Goal: Task Accomplishment & Management: Complete application form

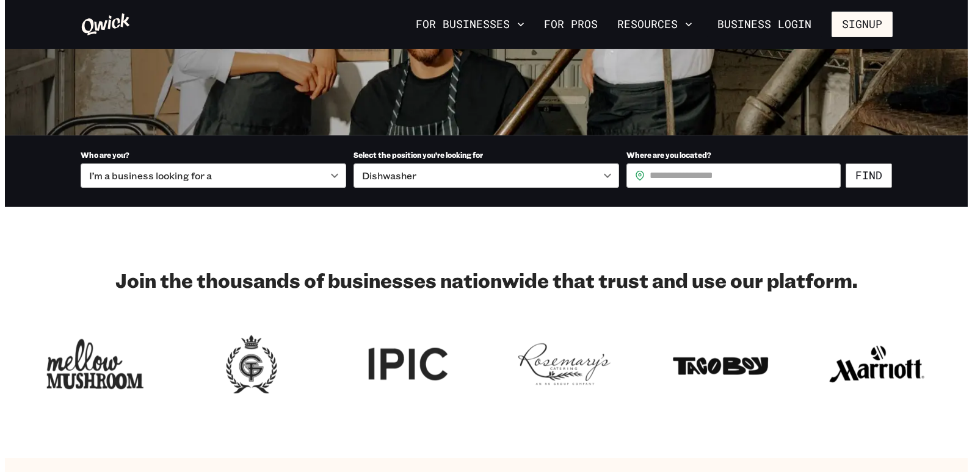
scroll to position [274, 0]
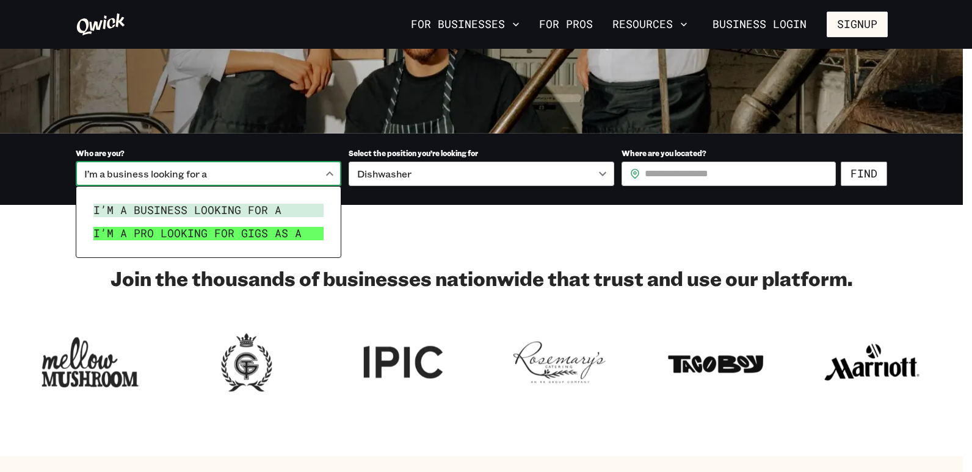
click at [247, 237] on li "I’m a pro looking for Gigs as a" at bounding box center [209, 233] width 240 height 23
type input "***"
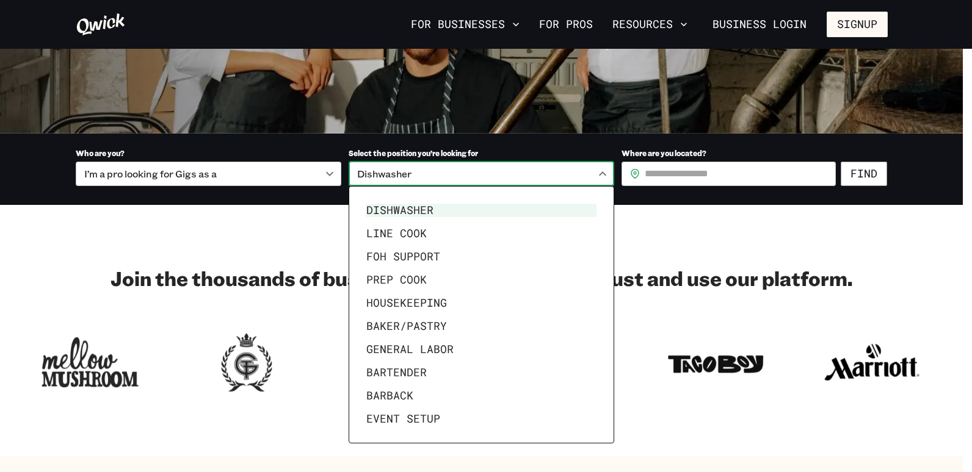
click at [248, 406] on div at bounding box center [486, 236] width 972 height 472
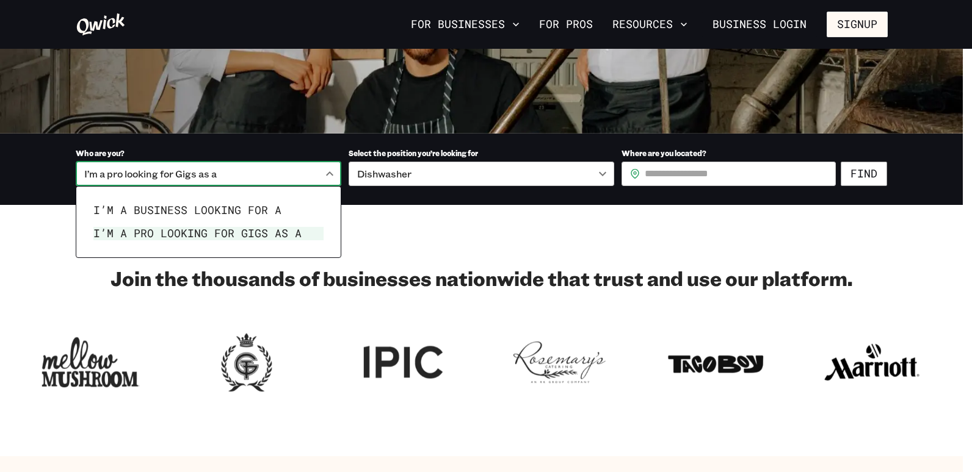
click at [162, 242] on li "I’m a pro looking for Gigs as a" at bounding box center [209, 233] width 240 height 23
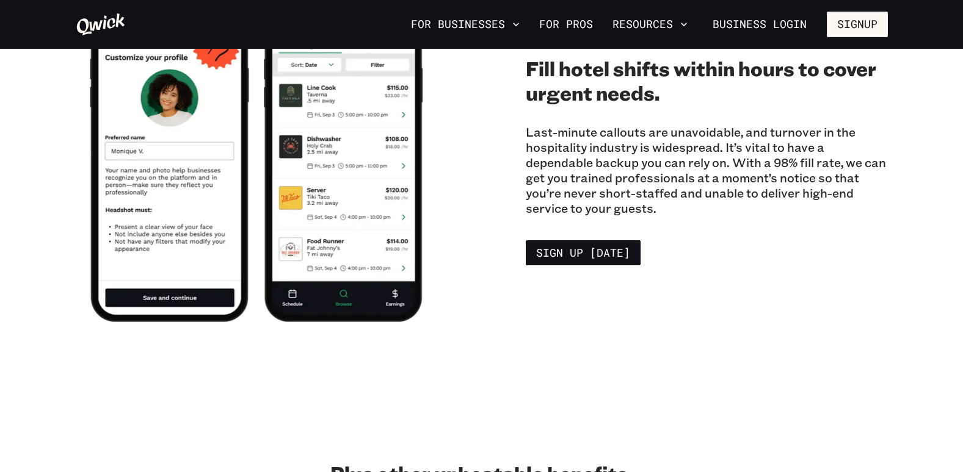
scroll to position [2108, 0]
